Goal: Transaction & Acquisition: Purchase product/service

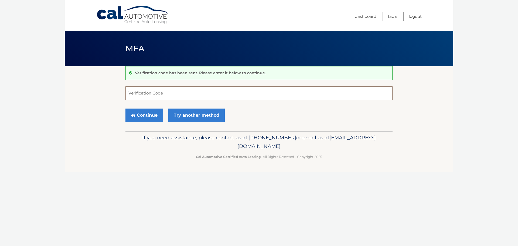
click at [134, 93] on input "Verification Code" at bounding box center [258, 92] width 267 height 13
type input "755071"
click at [143, 114] on button "Continue" at bounding box center [143, 114] width 37 height 13
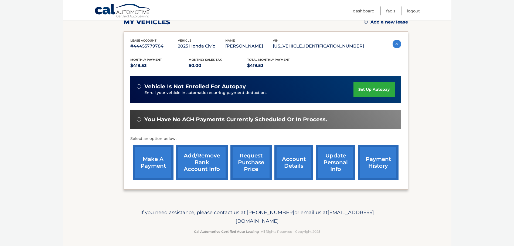
scroll to position [81, 0]
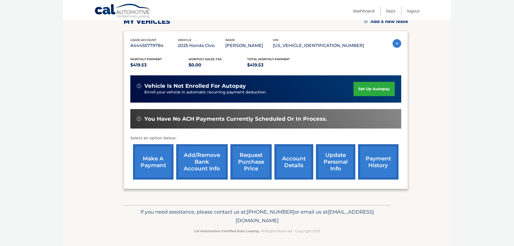
click at [155, 168] on link "make a payment" at bounding box center [153, 161] width 40 height 35
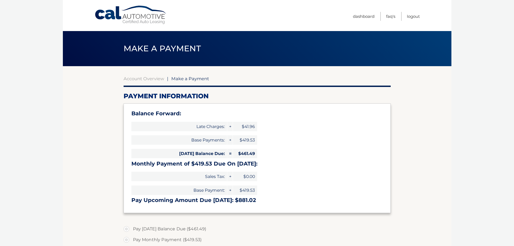
select select "ODlhNzRjODQtNjBhMS00YzAwLTgzMjUtODAzZGNiM2IyMTRk"
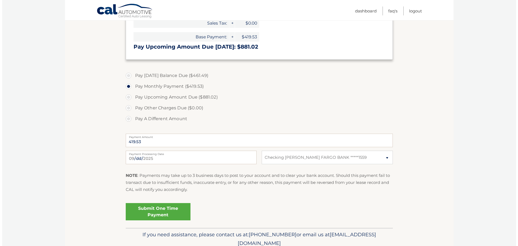
scroll to position [176, 0]
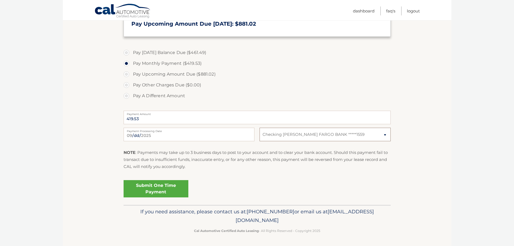
click at [385, 136] on select "Select Bank Account Checking WELLS FARGO BANK *****1559" at bounding box center [324, 134] width 131 height 13
click at [259, 128] on select "Select Bank Account Checking WELLS FARGO BANK *****1559" at bounding box center [324, 134] width 131 height 13
click at [145, 190] on link "Submit One Time Payment" at bounding box center [156, 188] width 65 height 17
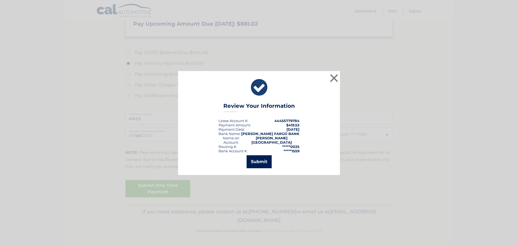
click at [258, 159] on button "Submit" at bounding box center [258, 161] width 25 height 13
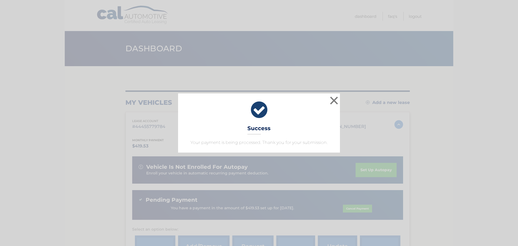
click at [470, 139] on div "× Success Your payment is being processed. Thank you for your submission." at bounding box center [258, 122] width 513 height 59
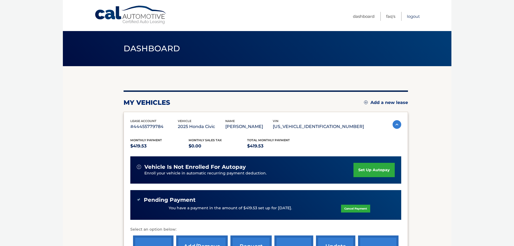
click at [415, 14] on link "Logout" at bounding box center [413, 16] width 13 height 9
